Goal: Communication & Community: Participate in discussion

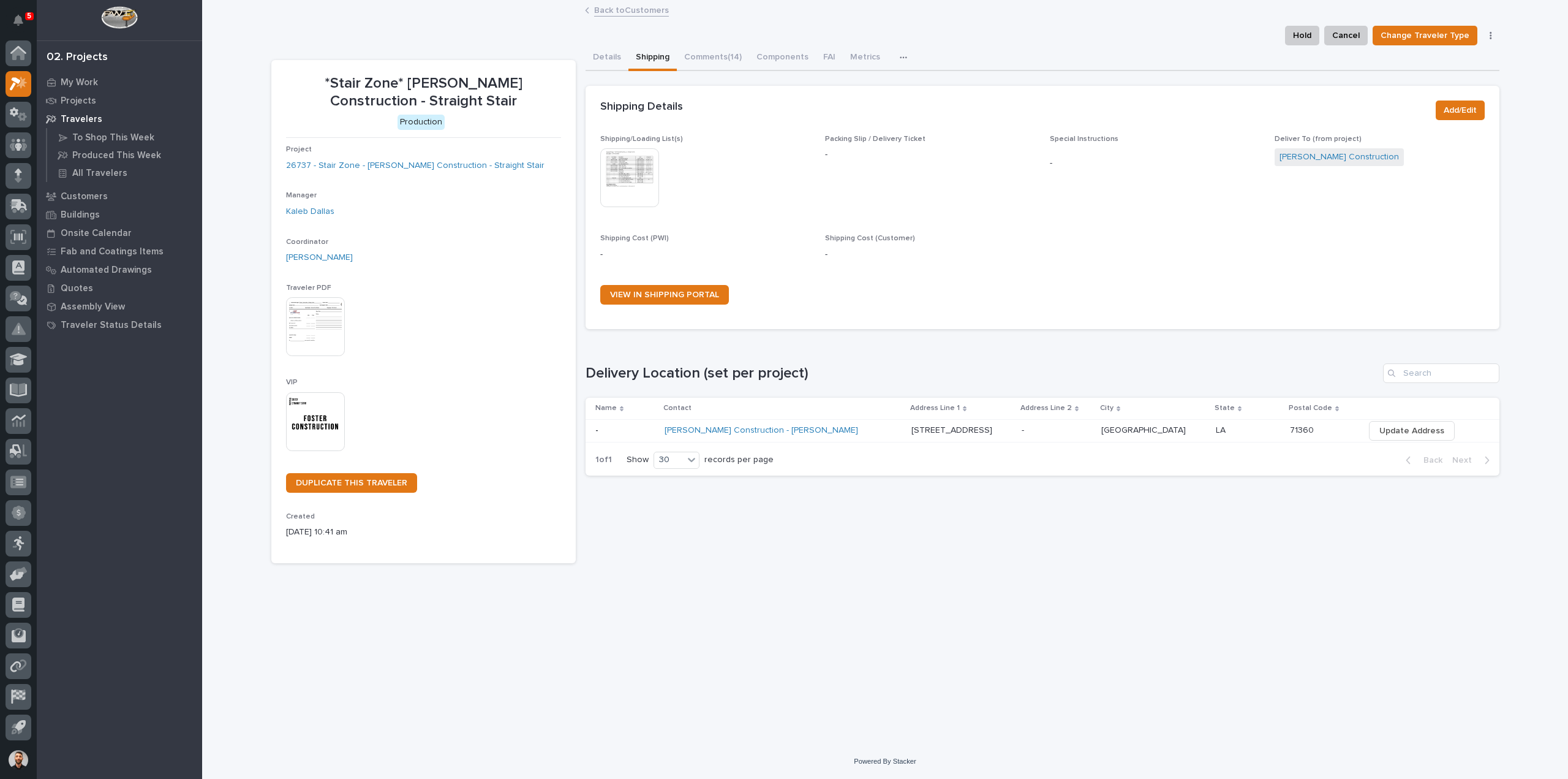
click at [713, 49] on button "Comments (14)" at bounding box center [713, 58] width 73 height 26
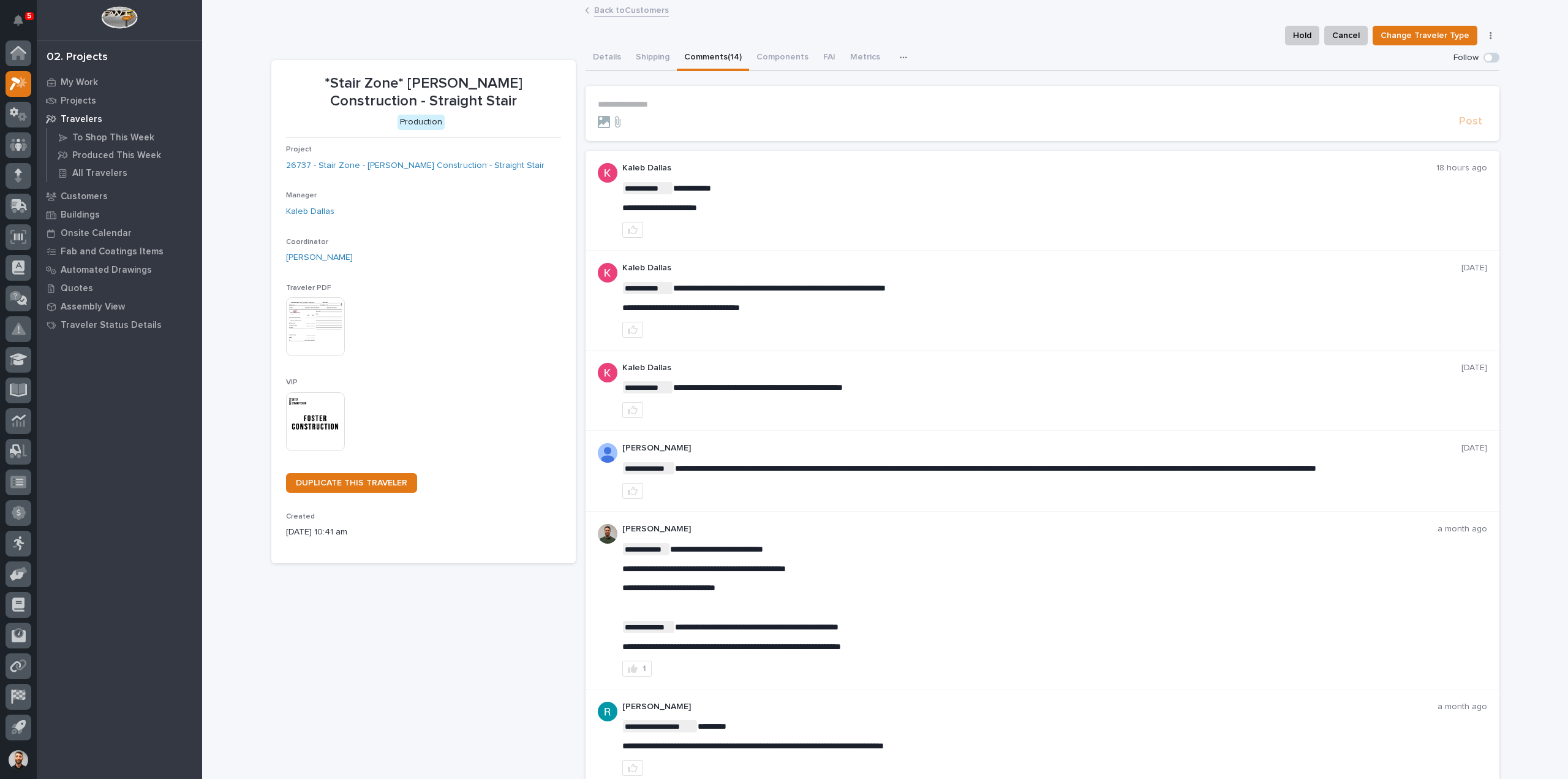
click at [680, 106] on p "**********" at bounding box center [1043, 105] width 889 height 10
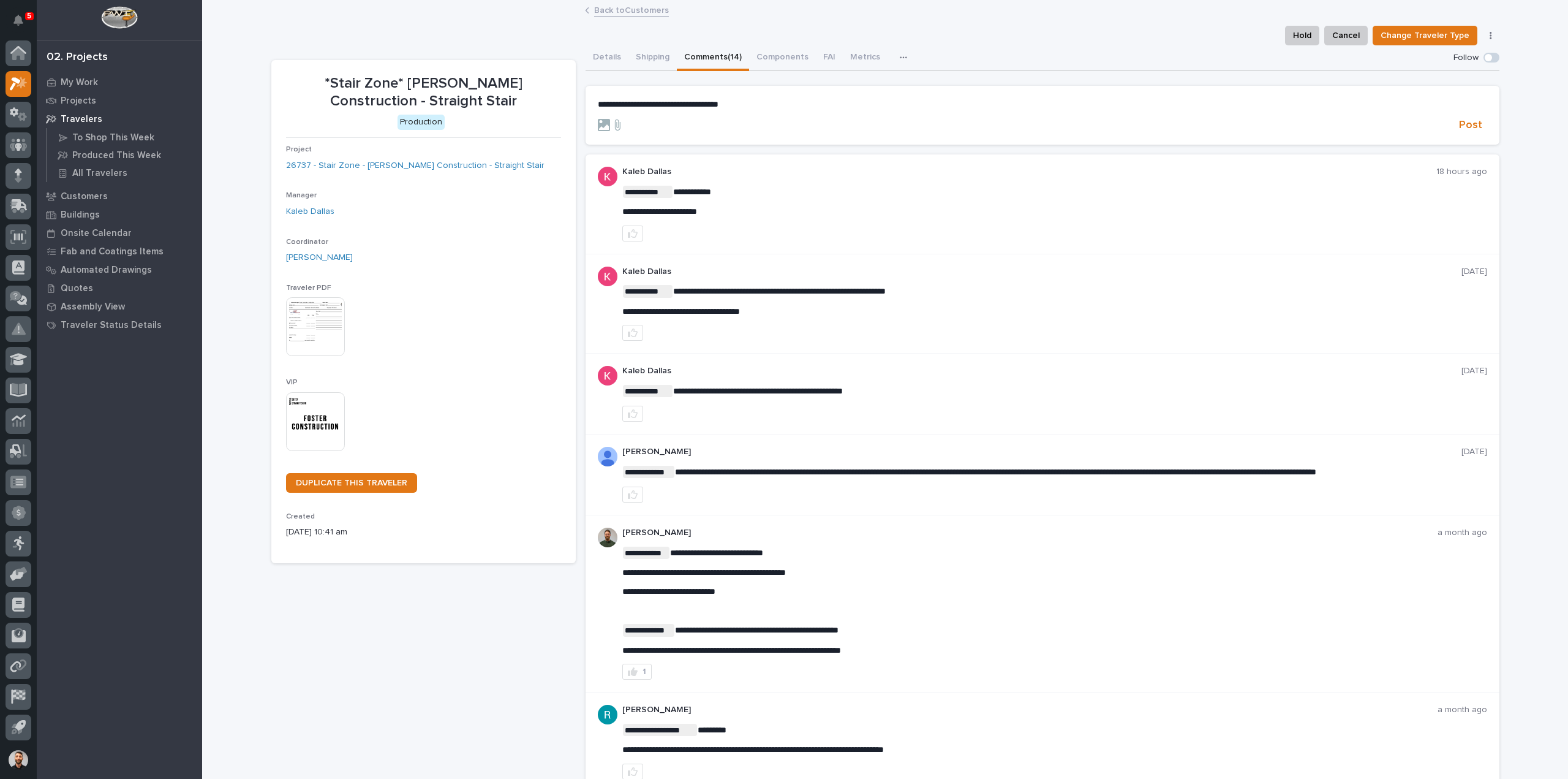
click at [780, 101] on p "**********" at bounding box center [1043, 105] width 889 height 10
click at [1464, 121] on span "Post" at bounding box center [1470, 125] width 23 height 14
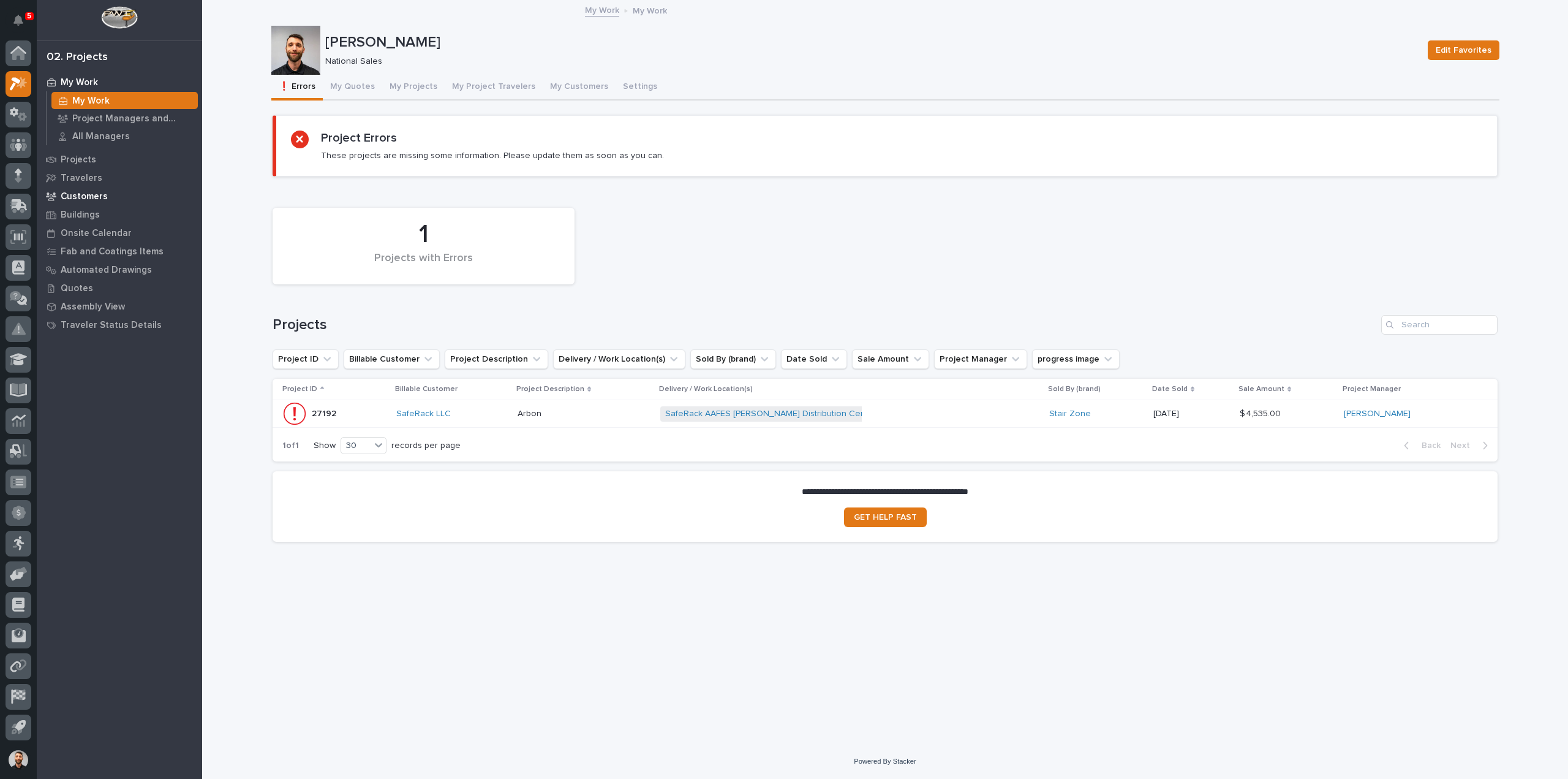
click at [82, 192] on p "Customers" at bounding box center [84, 196] width 47 height 11
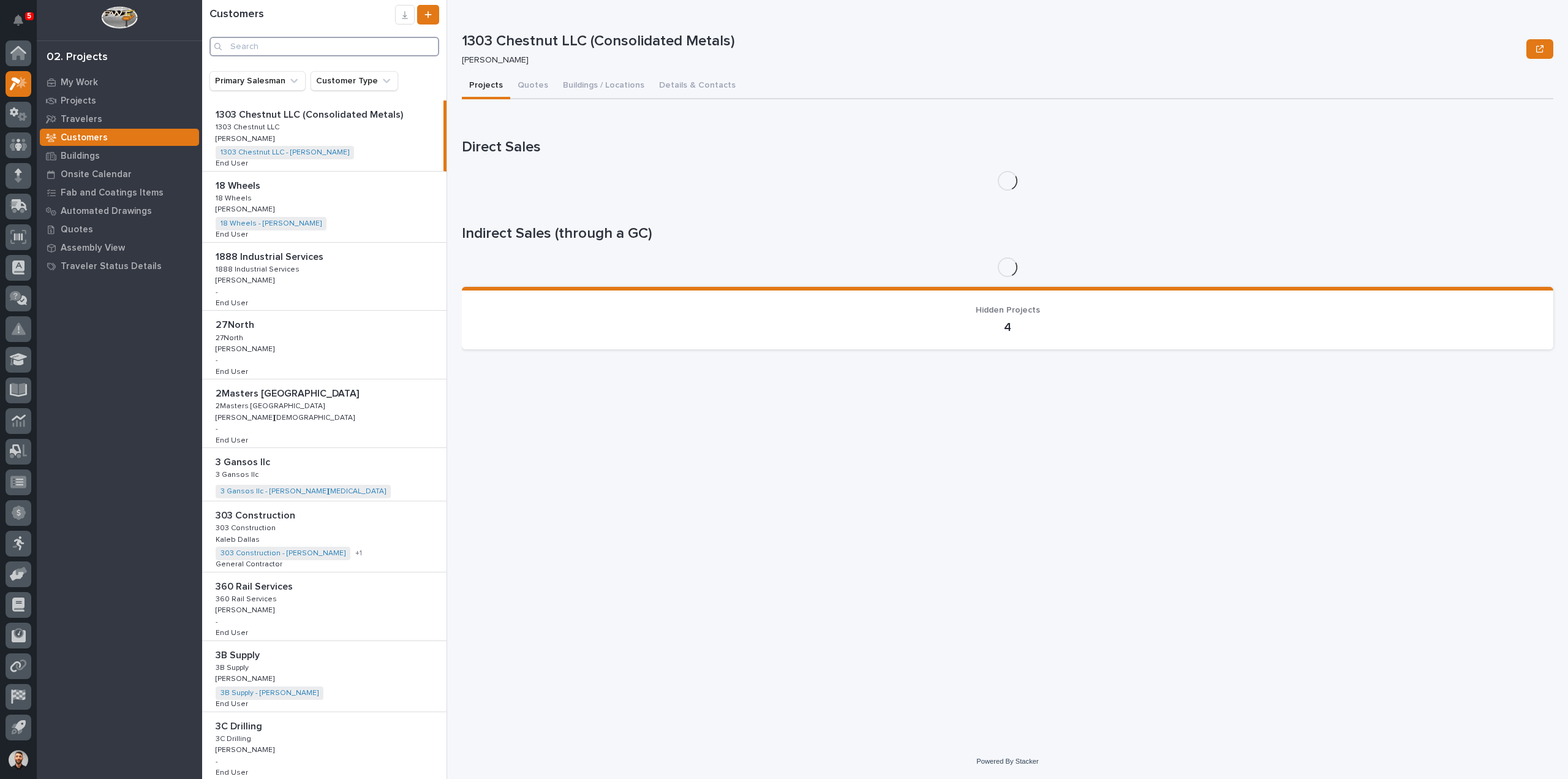
click at [323, 49] on input "Search" at bounding box center [325, 47] width 230 height 19
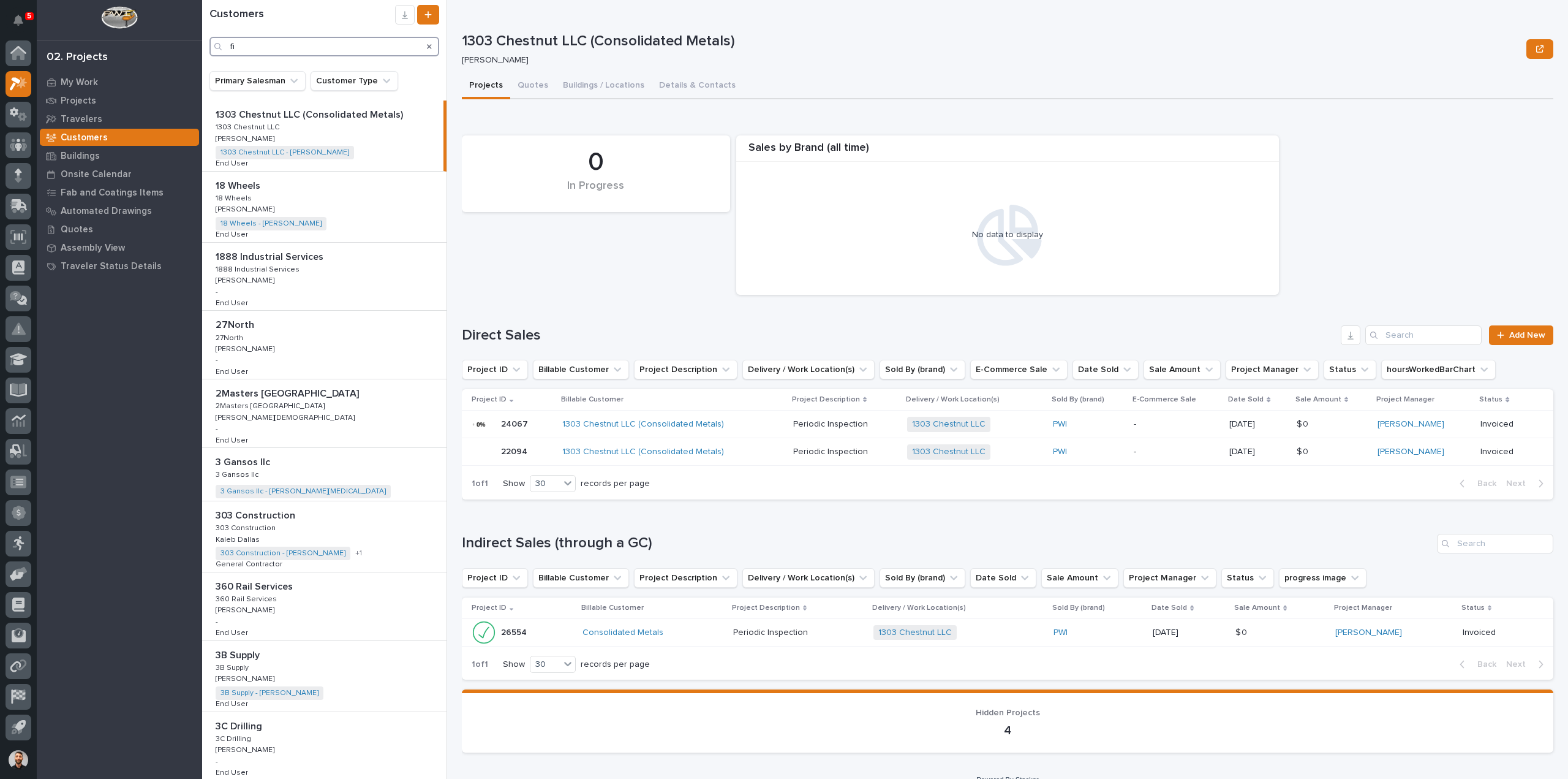
type input "f"
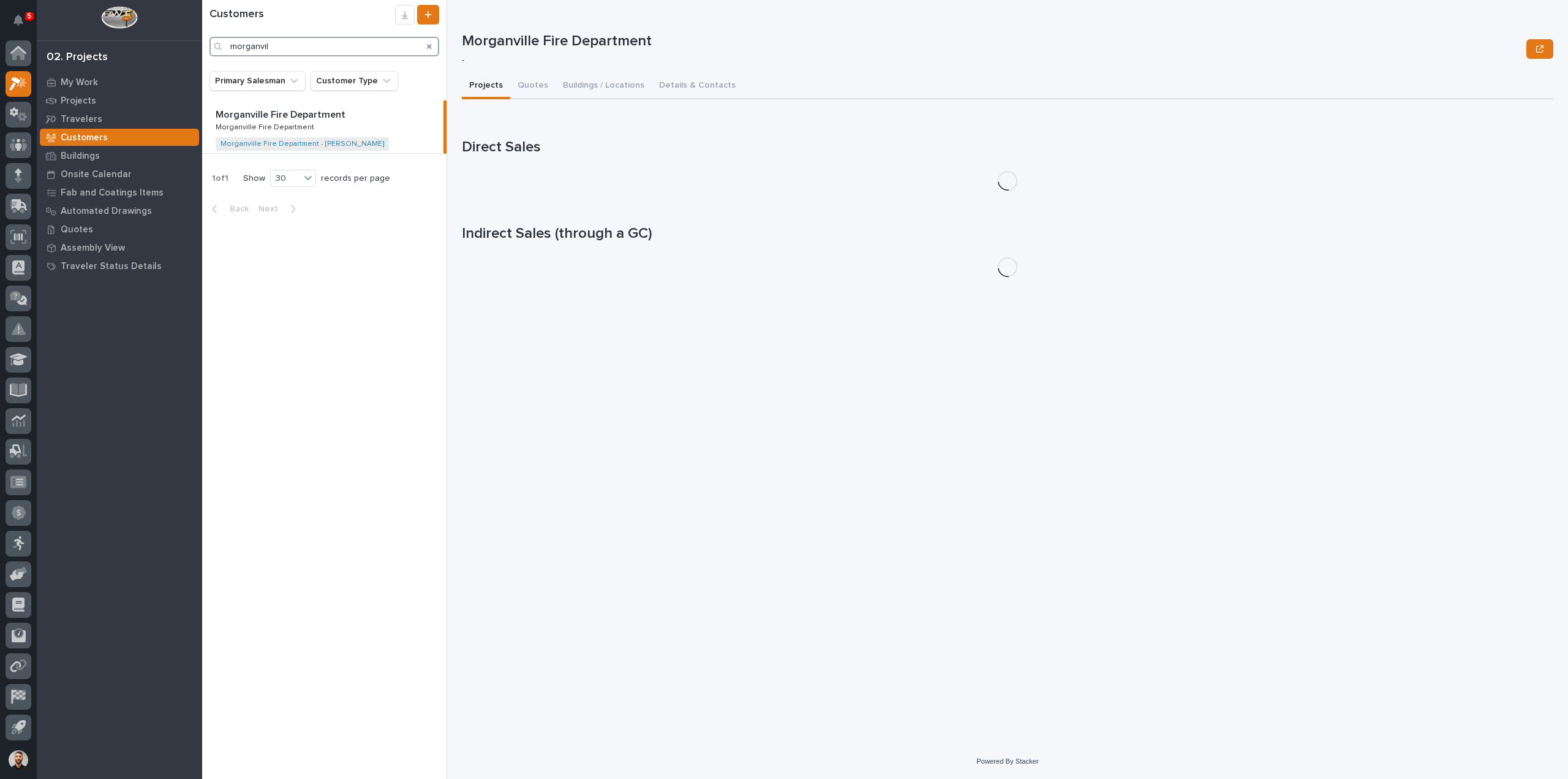
type input "morganvil"
click at [376, 120] on p at bounding box center [325, 115] width 219 height 12
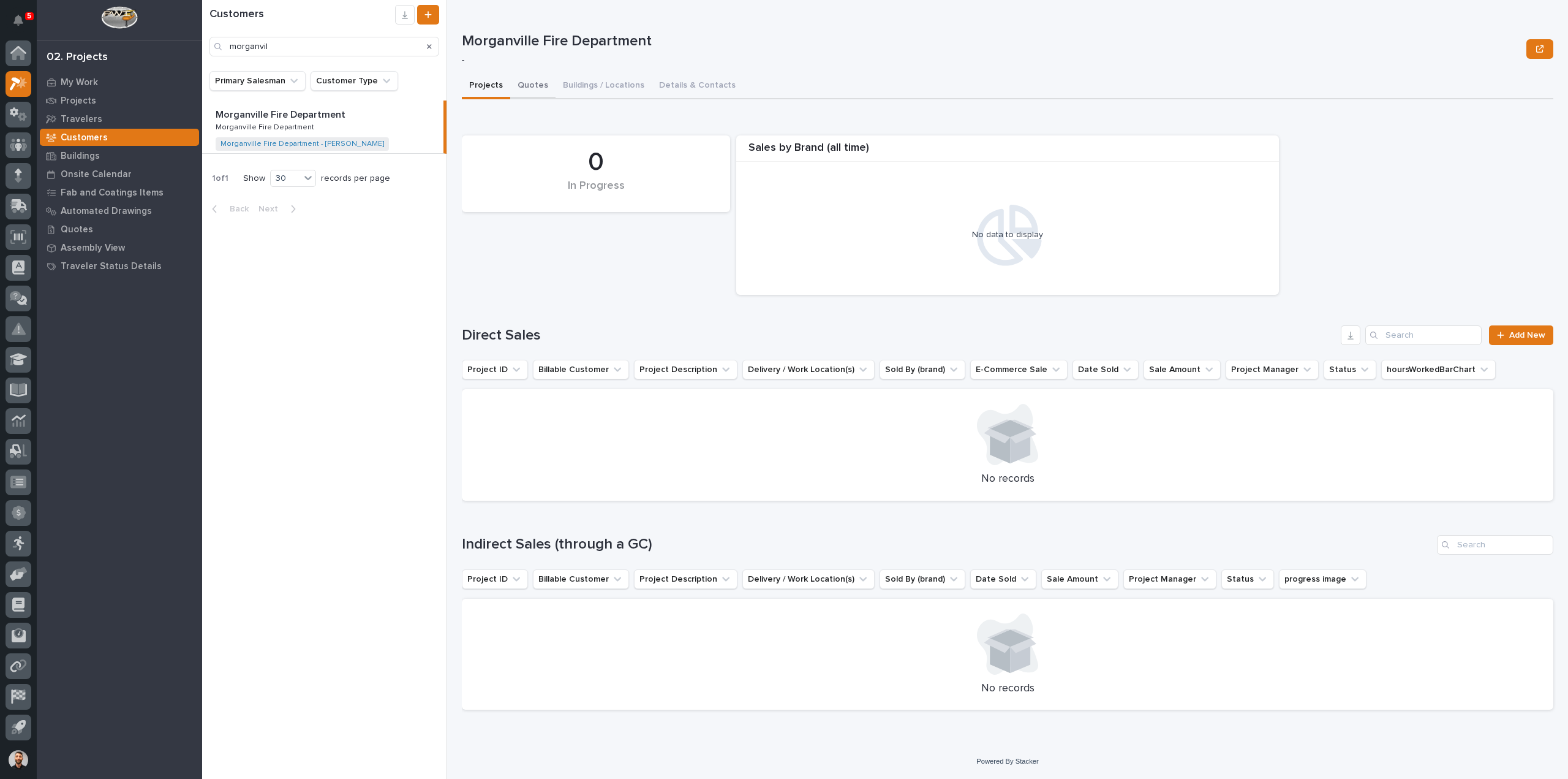
click at [528, 89] on button "Quotes" at bounding box center [533, 86] width 45 height 26
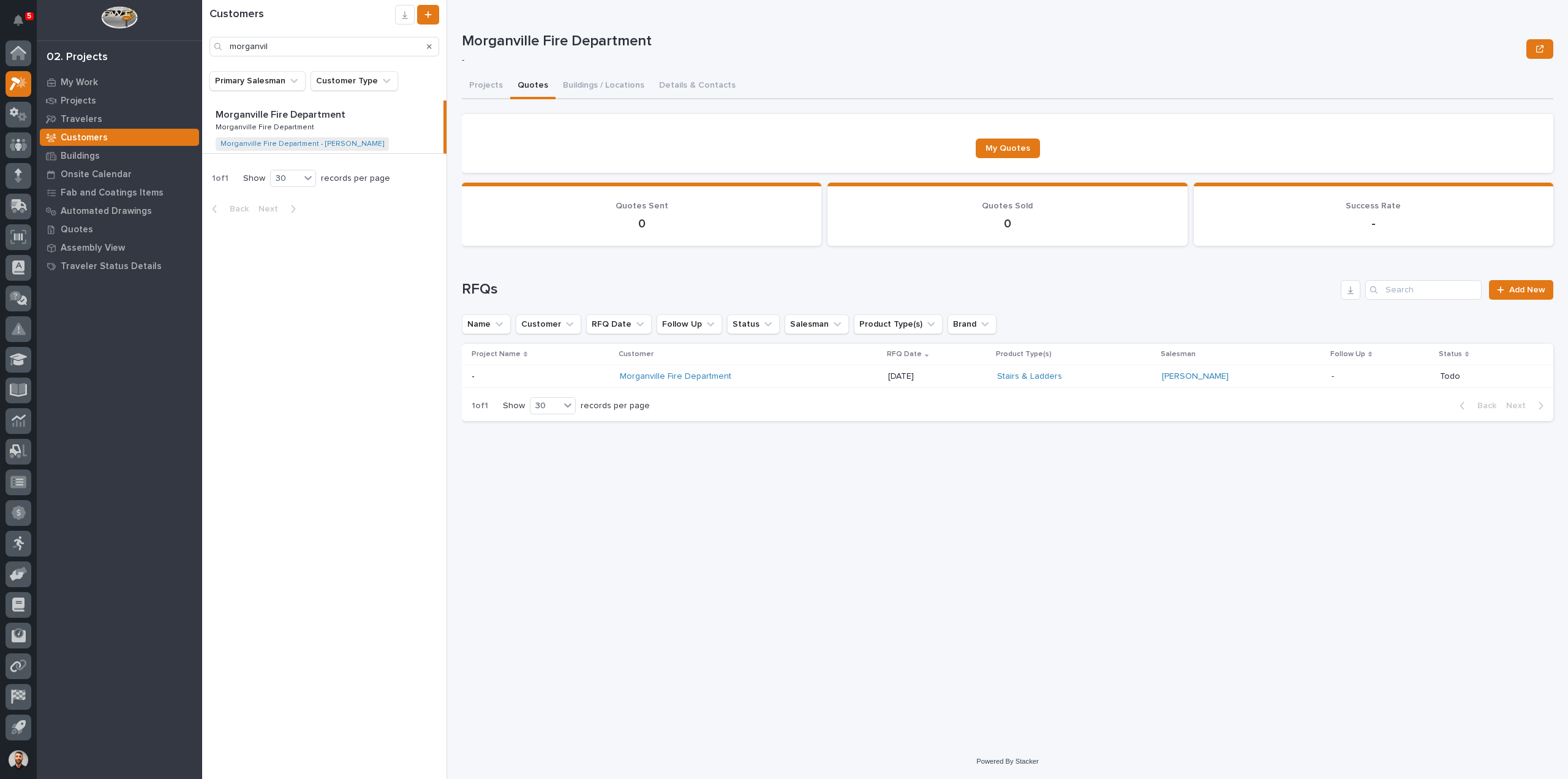
click at [809, 372] on div "Morganville Fire Department" at bounding box center [727, 377] width 214 height 10
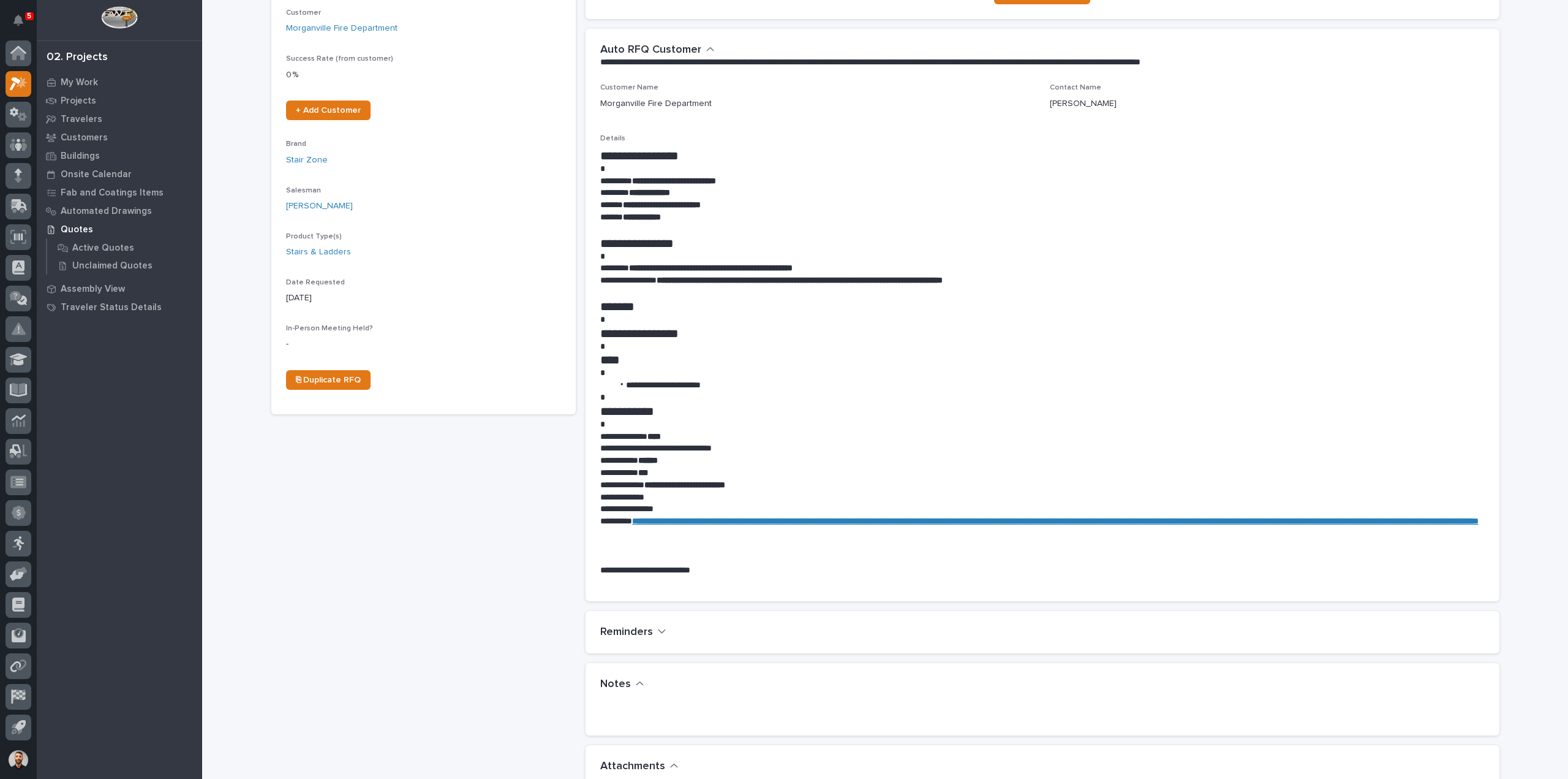
scroll to position [490, 0]
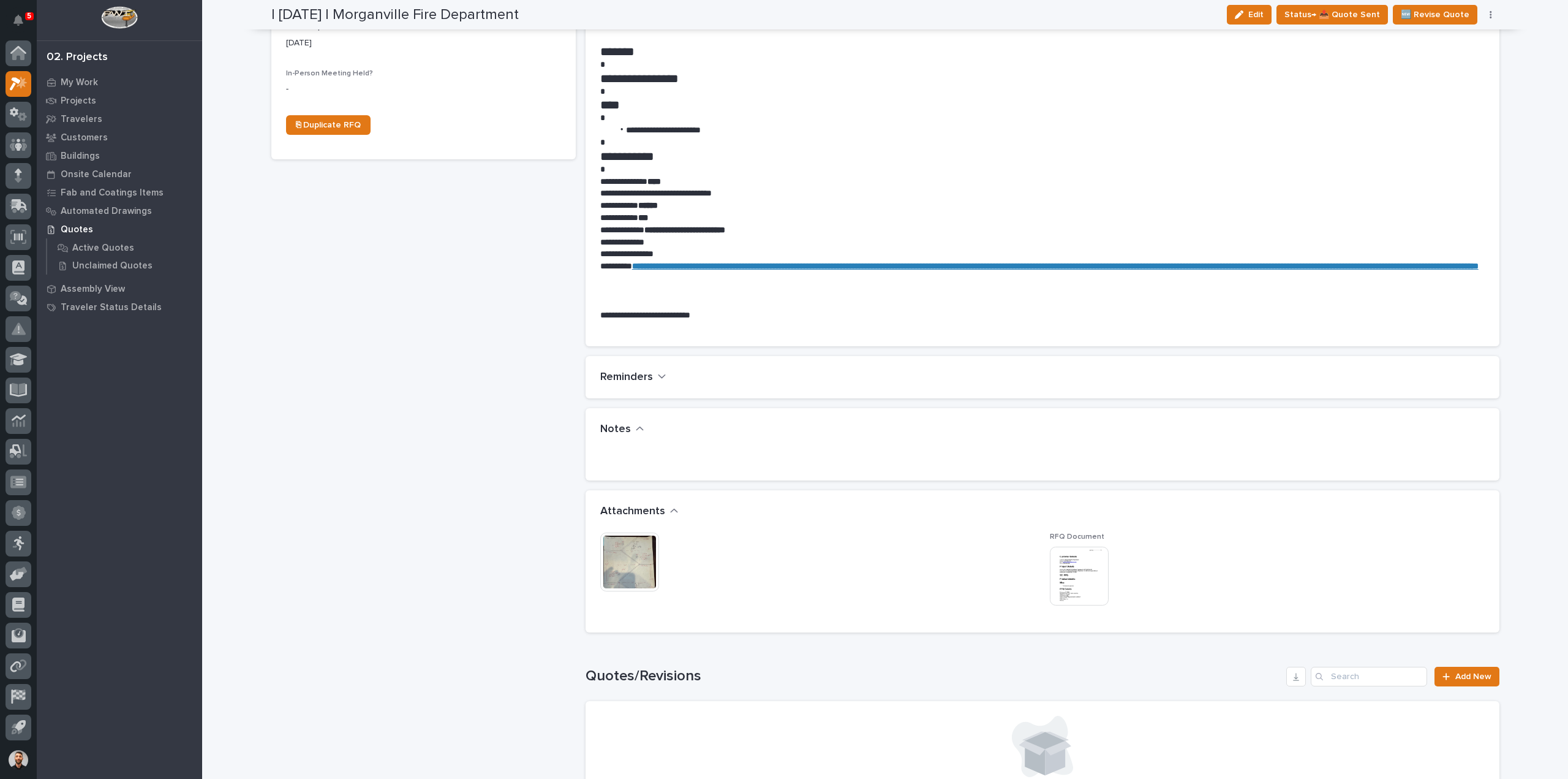
click at [607, 548] on img at bounding box center [629, 561] width 59 height 59
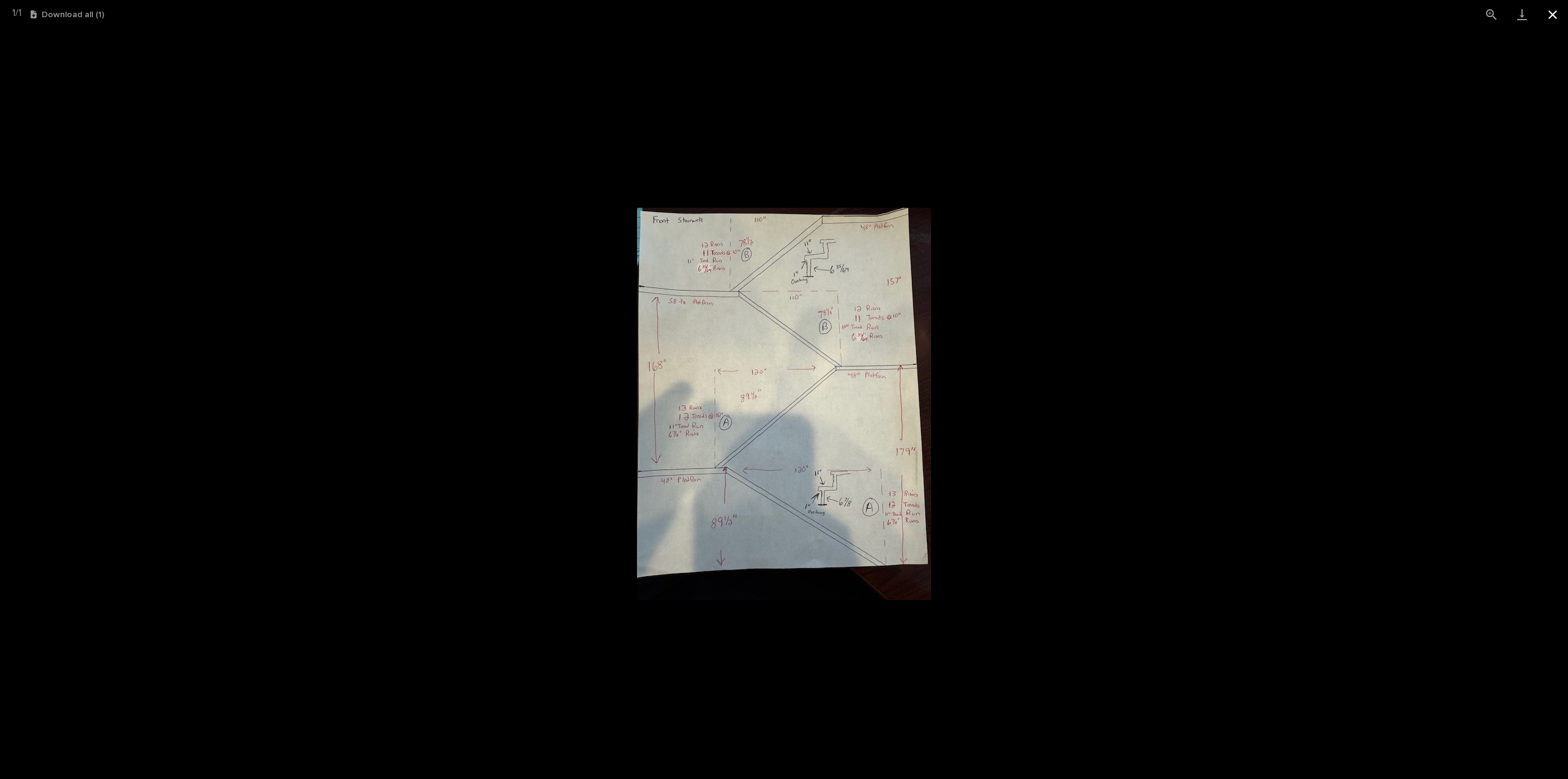
click at [1549, 13] on button "Close gallery" at bounding box center [1552, 14] width 30 height 29
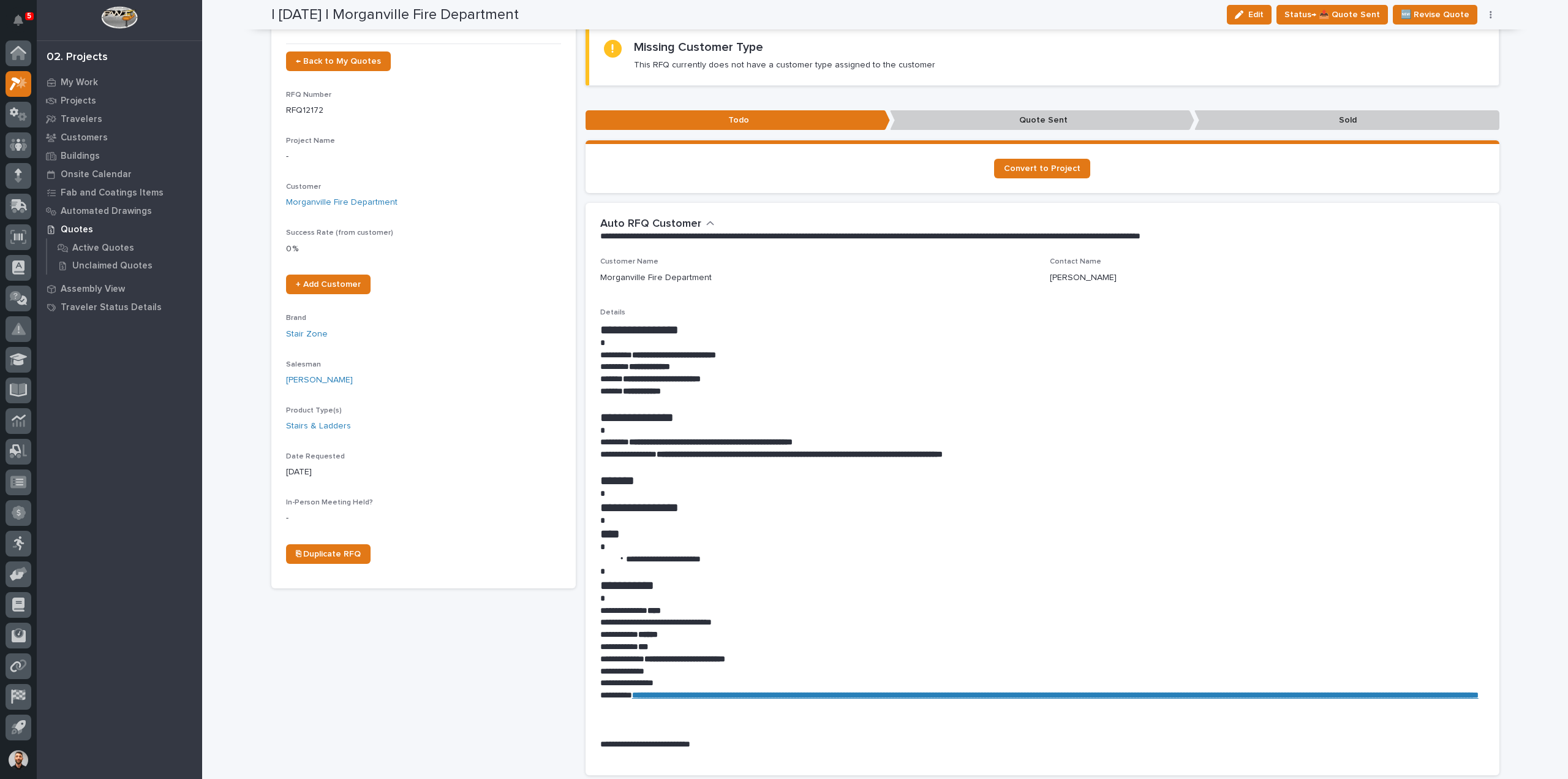
scroll to position [0, 0]
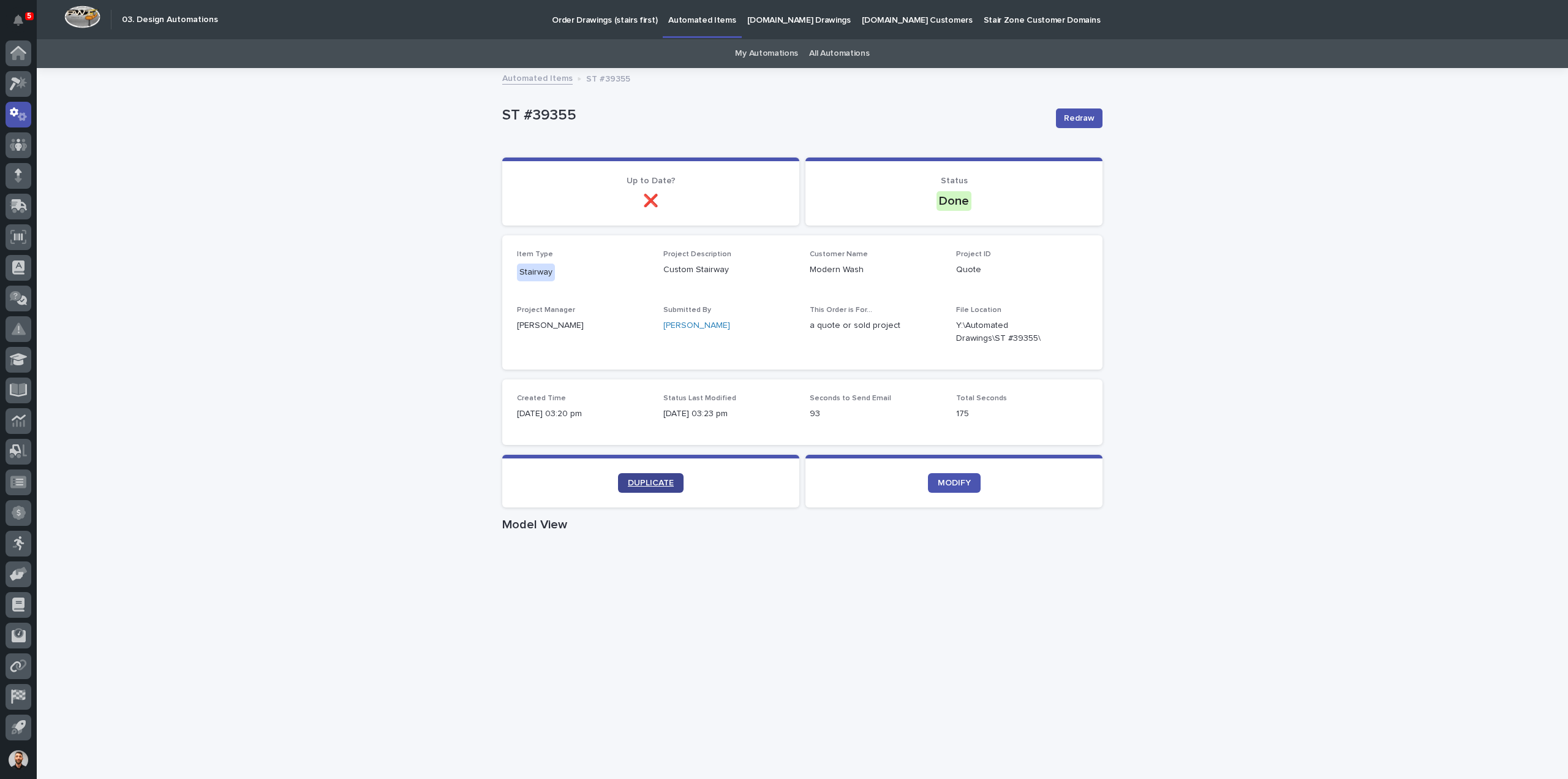
click at [661, 481] on span "DUPLICATE" at bounding box center [651, 483] width 46 height 9
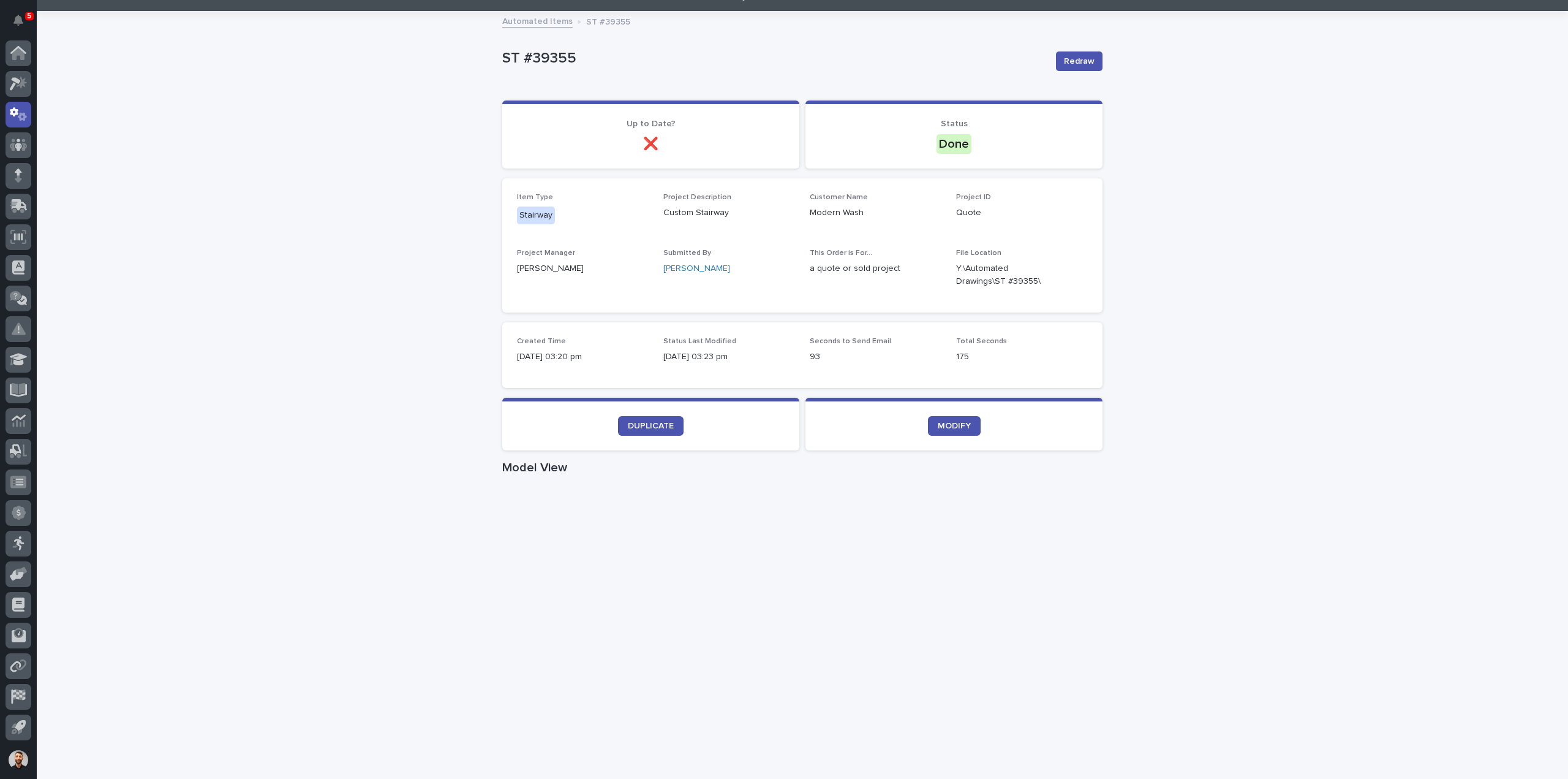
scroll to position [184, 0]
